Goal: Task Accomplishment & Management: Manage account settings

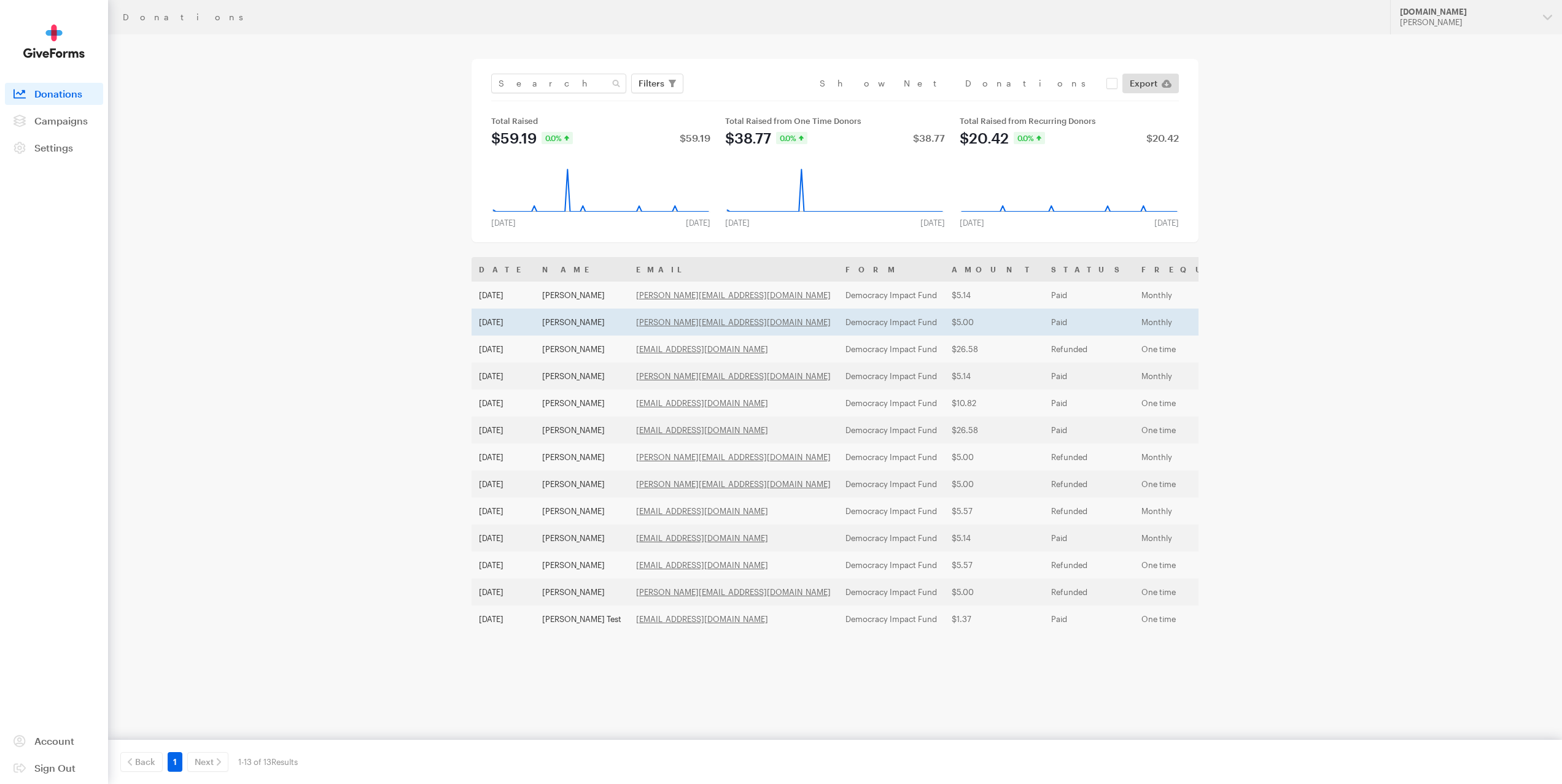
click at [1274, 326] on td "Active" at bounding box center [1353, 322] width 157 height 27
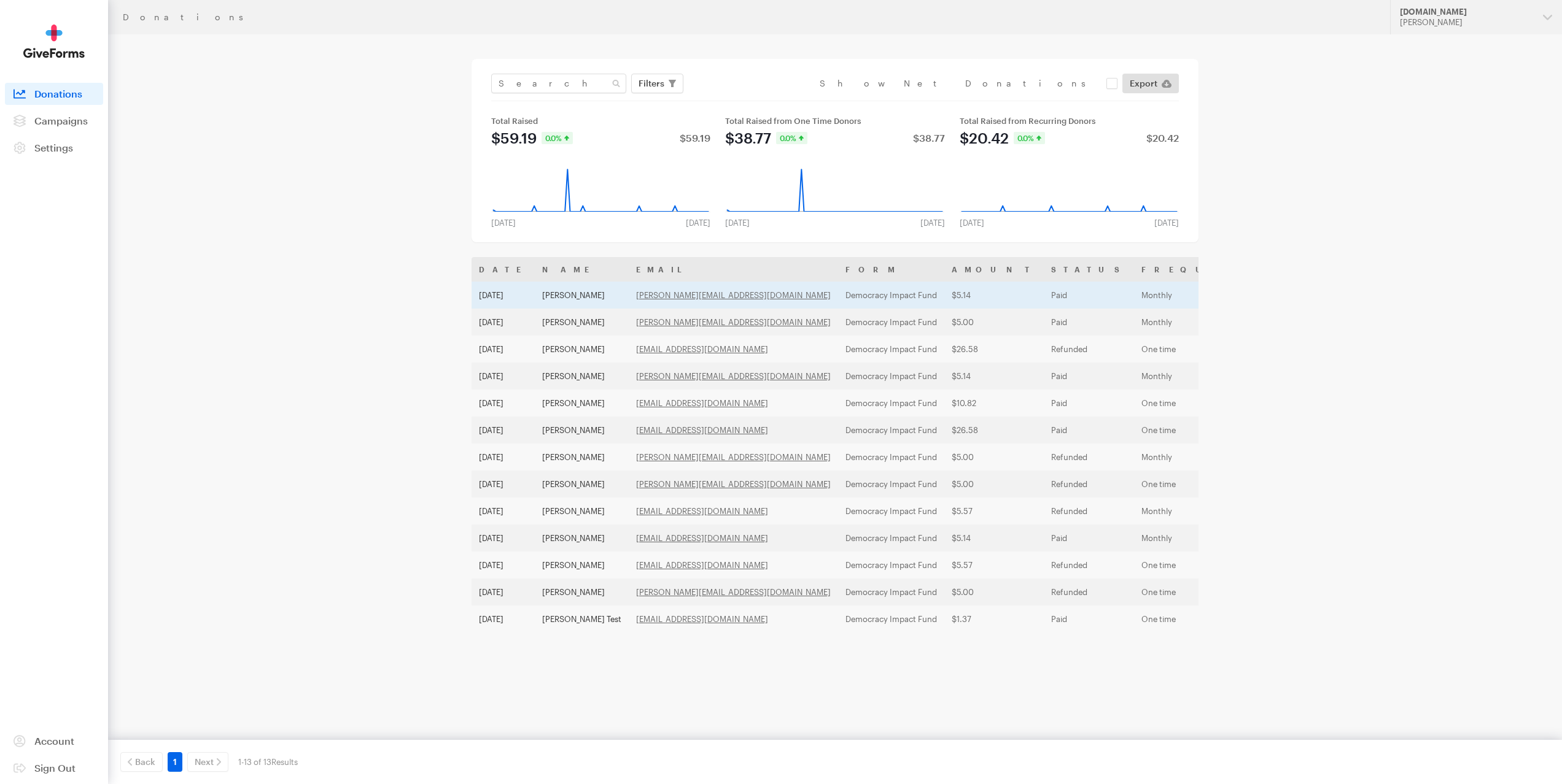
click at [838, 298] on td "Democracy Impact Fund" at bounding box center [891, 296] width 106 height 27
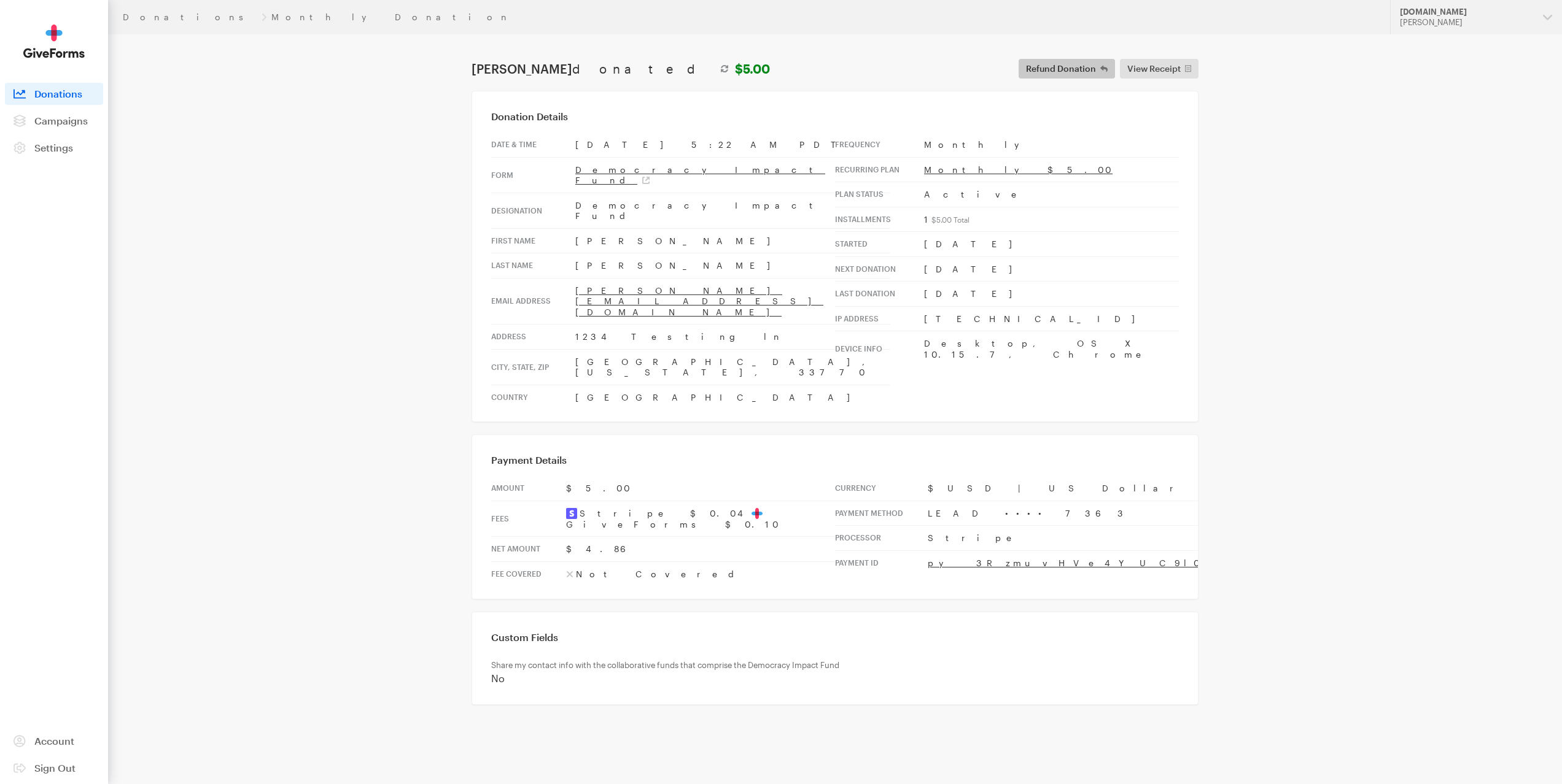
click at [1073, 71] on span "Refund Donation" at bounding box center [1060, 69] width 70 height 15
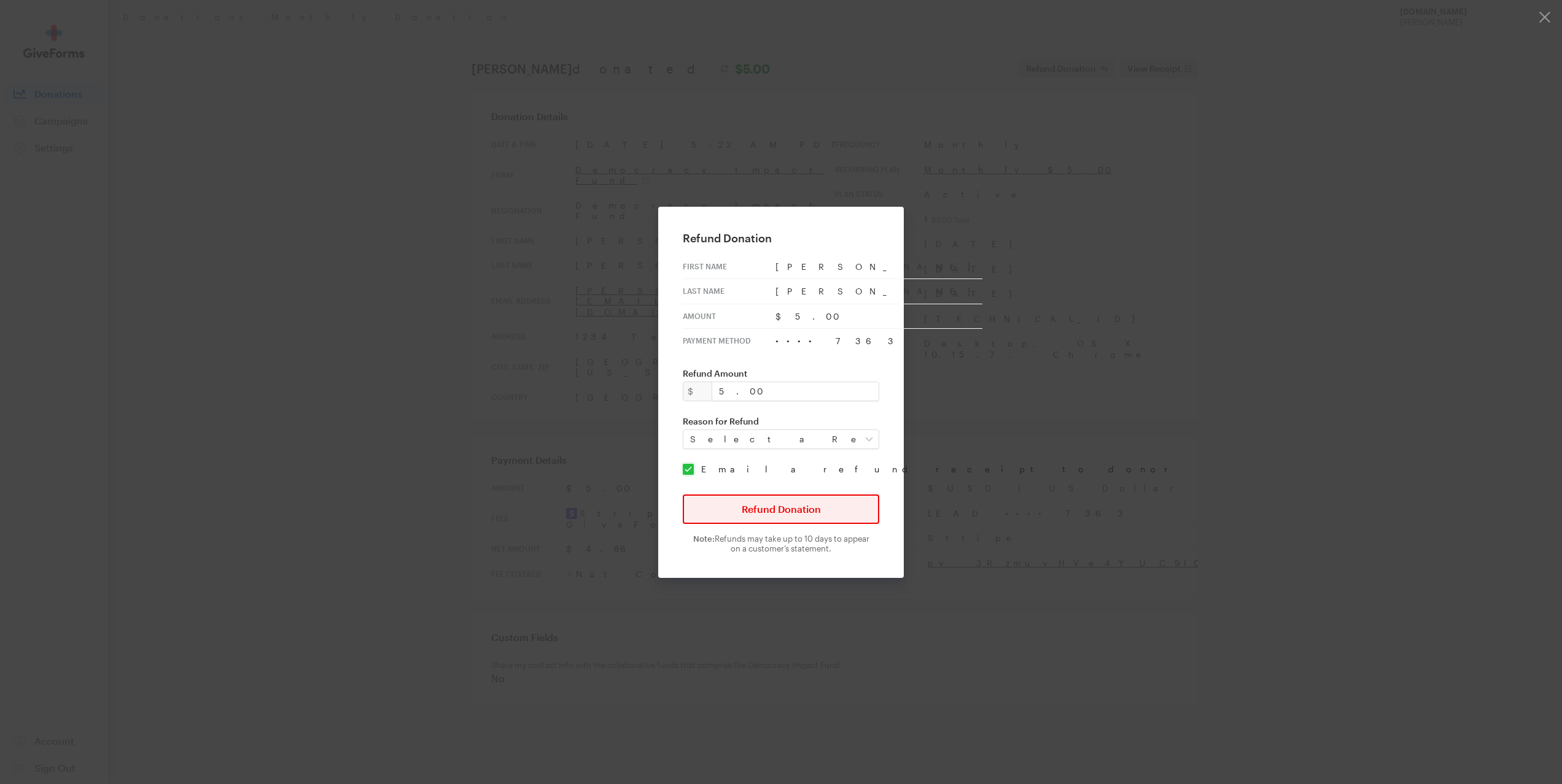
click at [771, 507] on button "Refund Donation" at bounding box center [780, 509] width 196 height 29
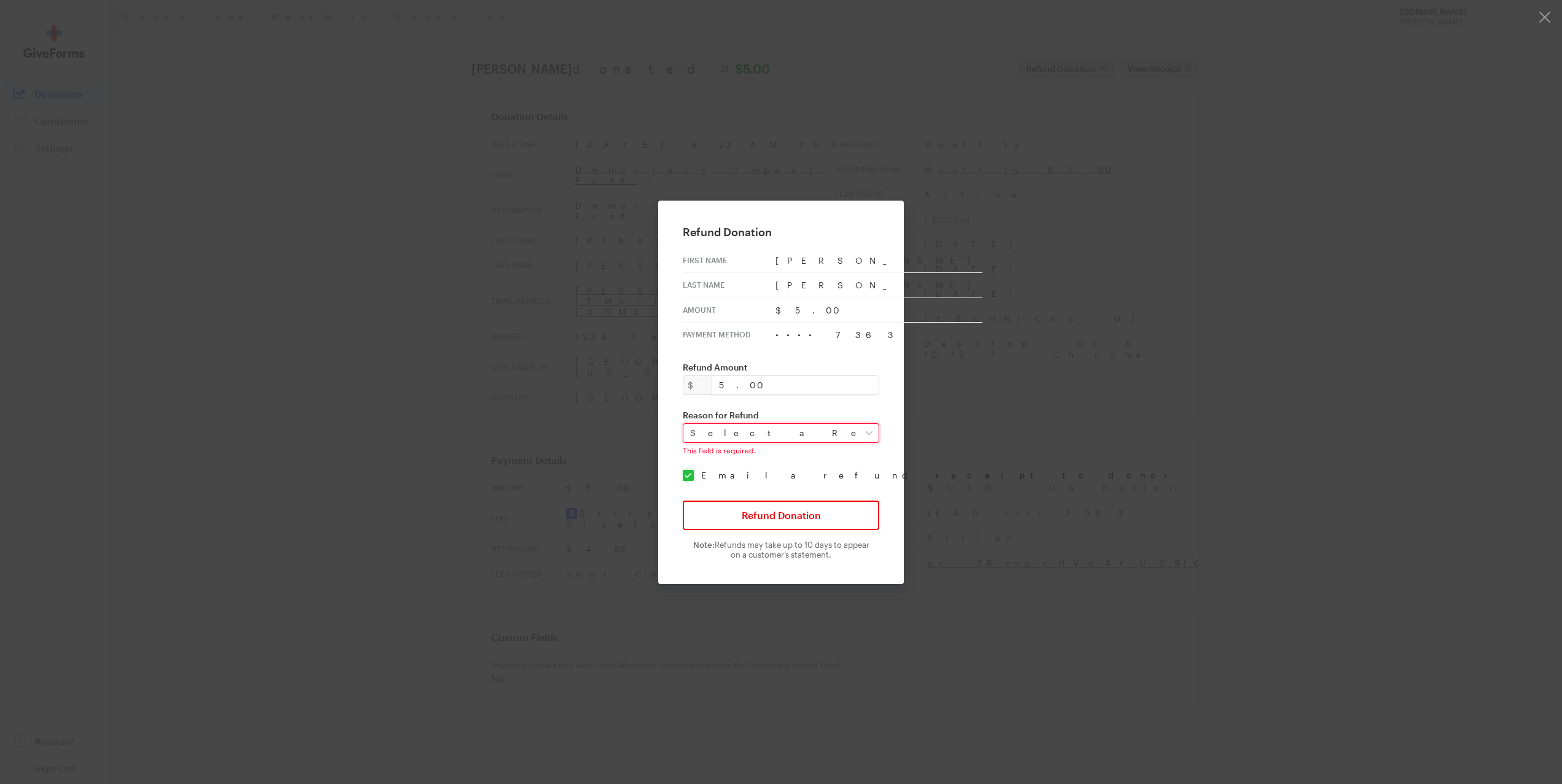
click at [763, 435] on select "Select a Reason Fraud Duplicate Other" at bounding box center [780, 433] width 196 height 20
select select "duplicate"
click at [691, 423] on select "Select a Reason Fraud Duplicate Other" at bounding box center [780, 433] width 196 height 20
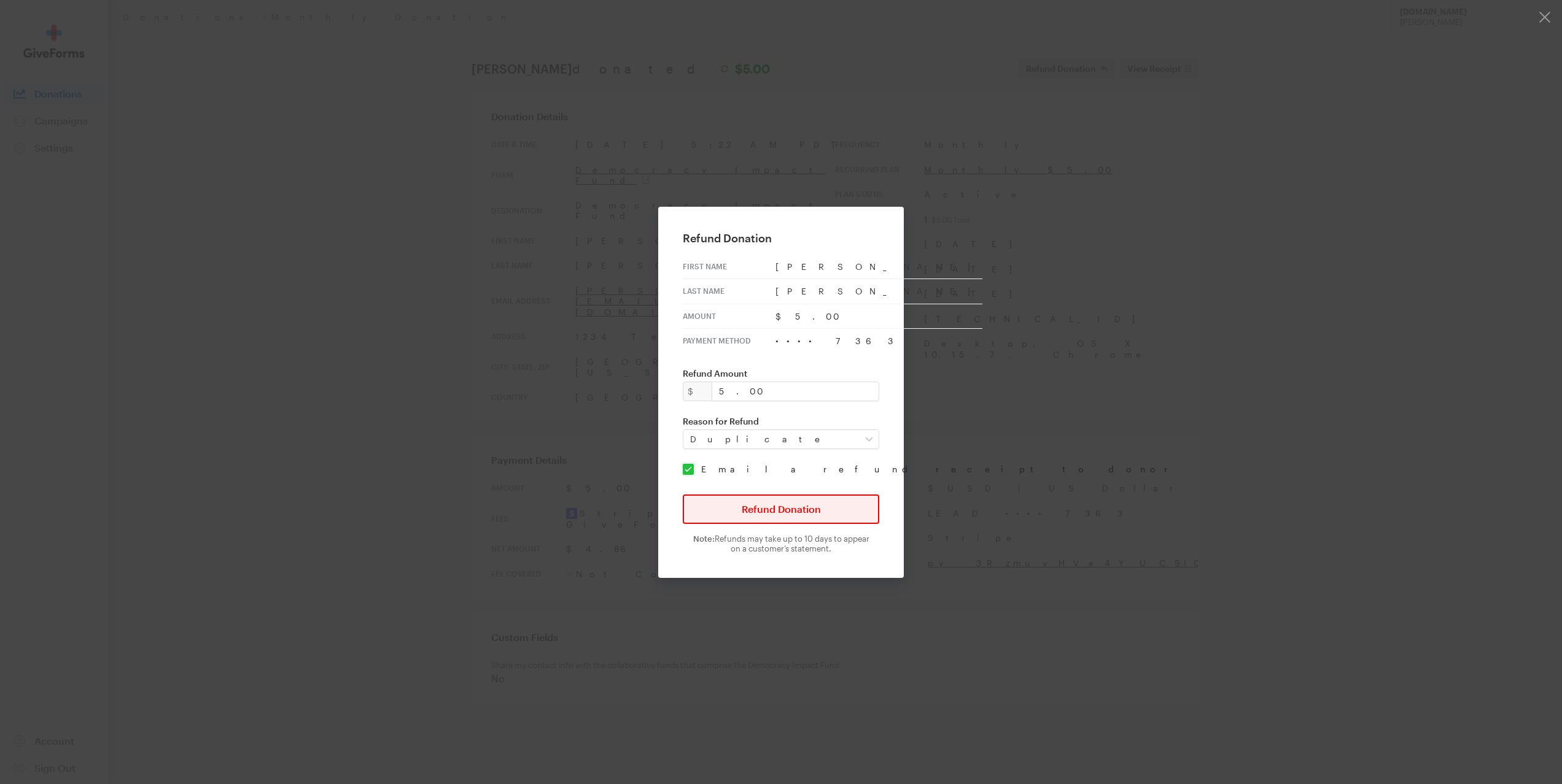
click at [757, 505] on button "Refund Donation" at bounding box center [780, 509] width 196 height 29
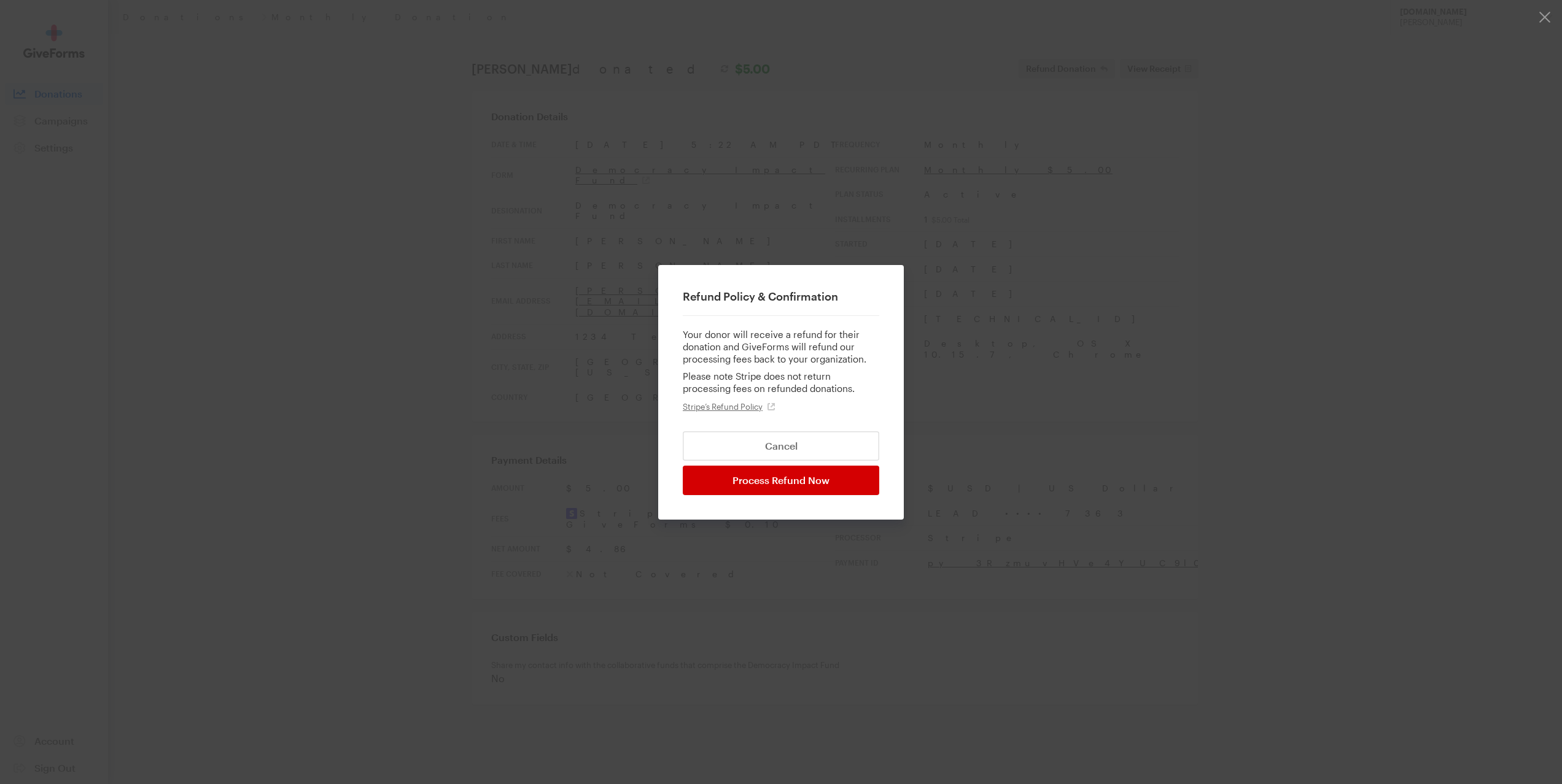
click at [771, 481] on input "Process Refund Now" at bounding box center [780, 480] width 196 height 29
type input "Processing..."
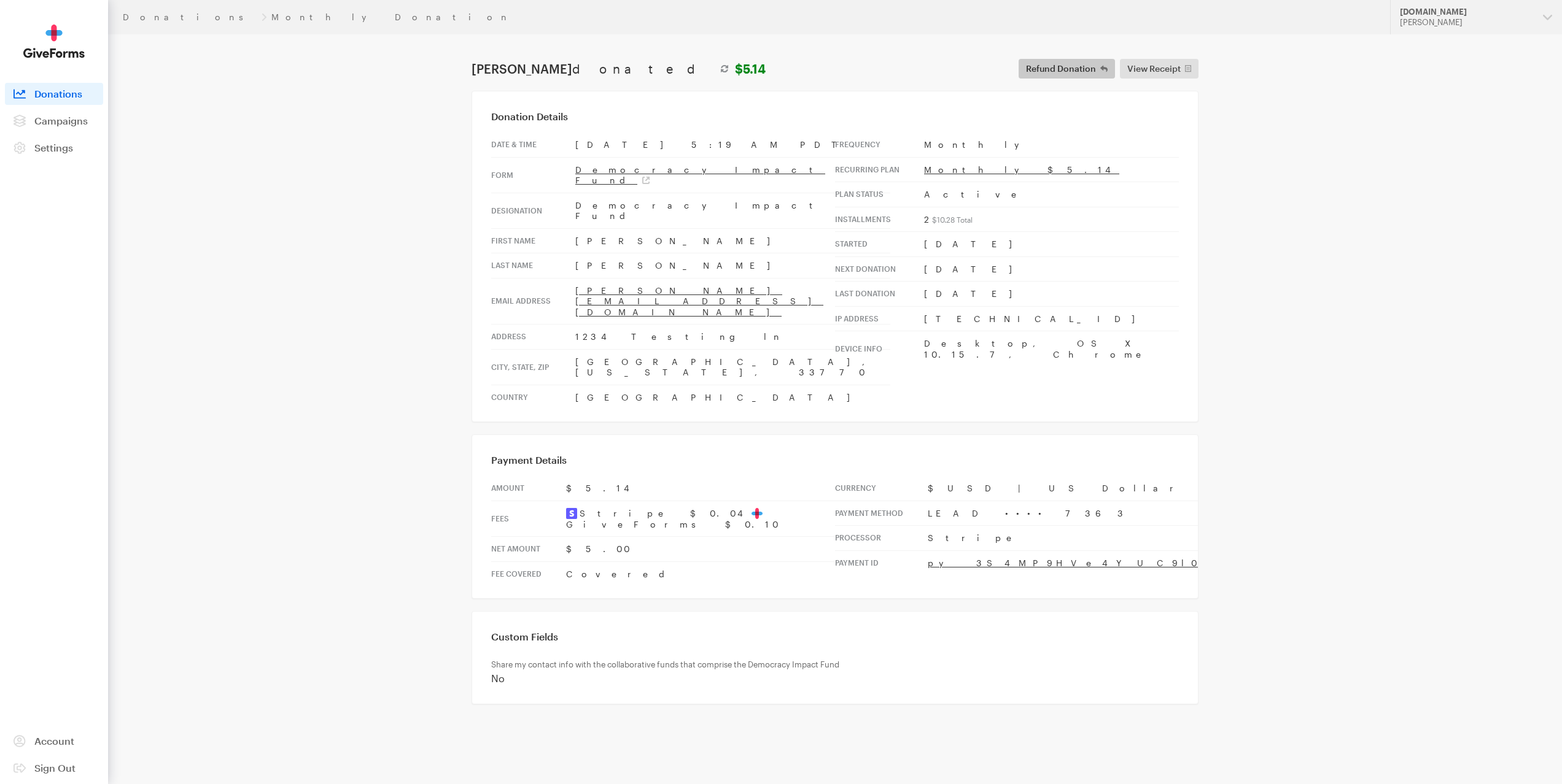
click at [1048, 69] on span "Refund Donation" at bounding box center [1060, 69] width 70 height 15
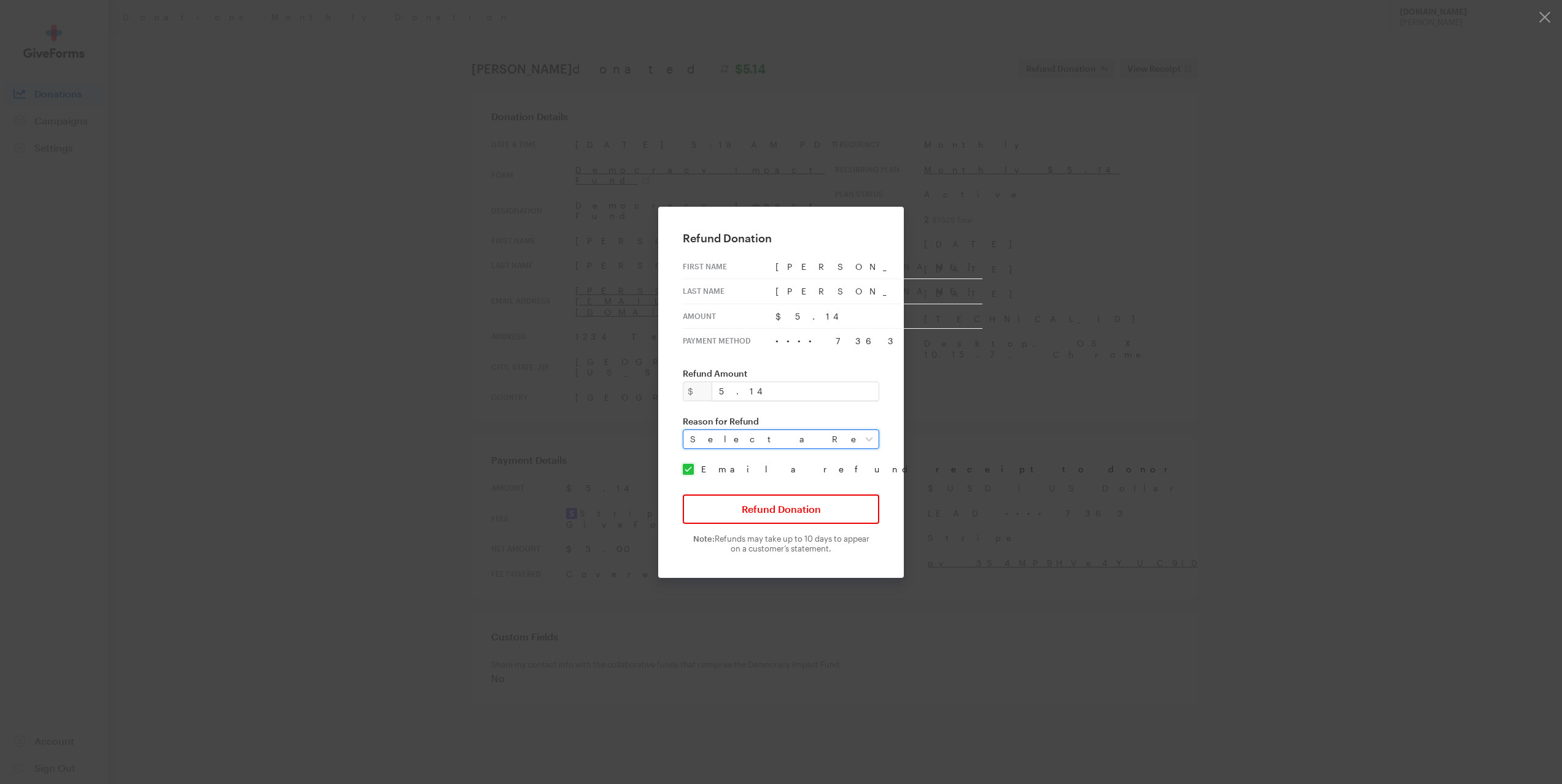
click at [778, 434] on select "Select a Reason Fraud Duplicate Other" at bounding box center [780, 439] width 196 height 20
select select "duplicate"
click at [691, 429] on select "Select a Reason Fraud Duplicate Other" at bounding box center [780, 439] width 196 height 20
click at [781, 503] on button "Refund Donation" at bounding box center [780, 509] width 196 height 29
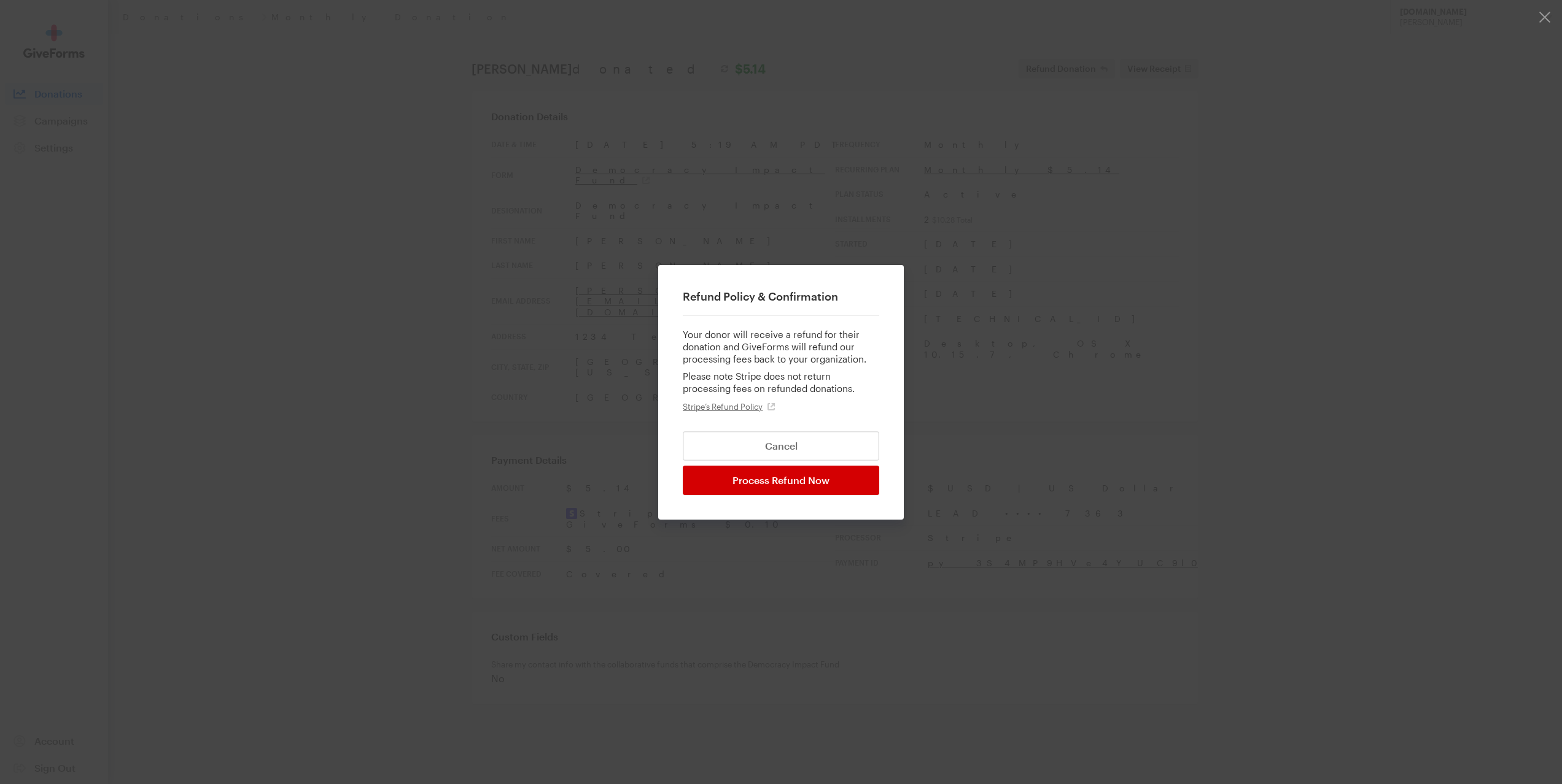
click at [780, 479] on input "Process Refund Now" at bounding box center [780, 480] width 196 height 29
type input "Processing..."
